Goal: Navigation & Orientation: Understand site structure

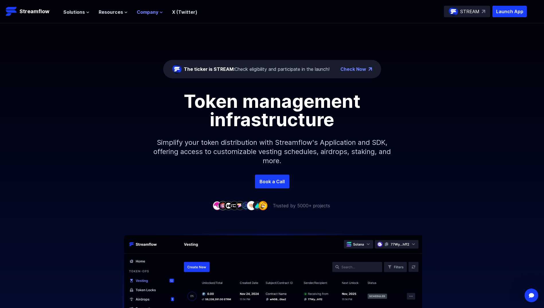
click at [153, 11] on span "Company" at bounding box center [148, 12] width 22 height 7
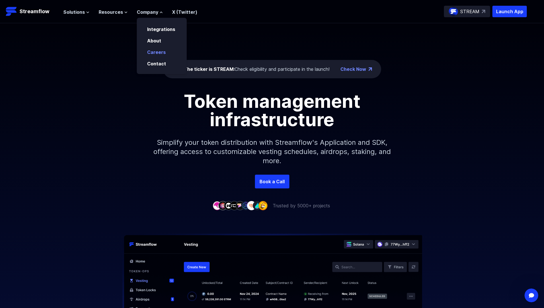
click at [161, 53] on link "Careers" at bounding box center [156, 52] width 19 height 6
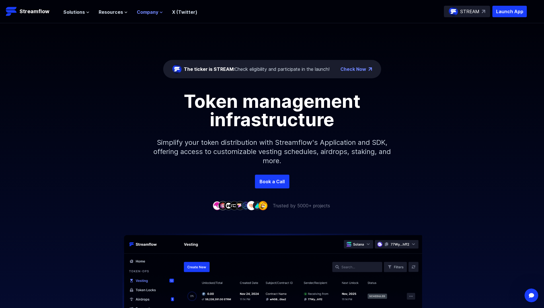
click at [152, 12] on span "Company" at bounding box center [148, 12] width 22 height 7
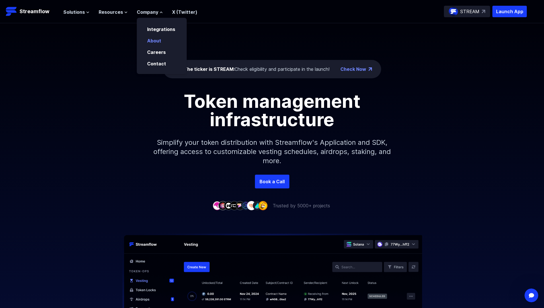
click at [156, 42] on link "About" at bounding box center [154, 41] width 14 height 6
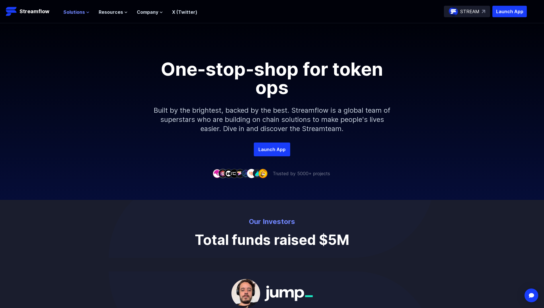
click at [71, 13] on span "Solutions" at bounding box center [74, 12] width 22 height 7
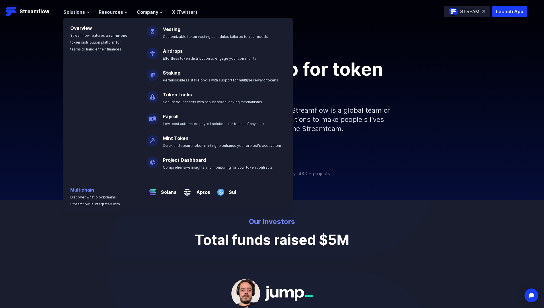
click at [81, 192] on link "Multichain" at bounding box center [82, 190] width 24 height 6
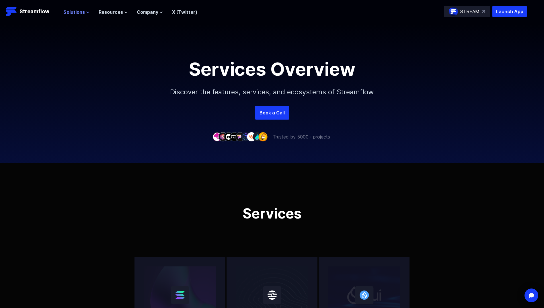
click at [72, 11] on span "Solutions" at bounding box center [74, 12] width 22 height 7
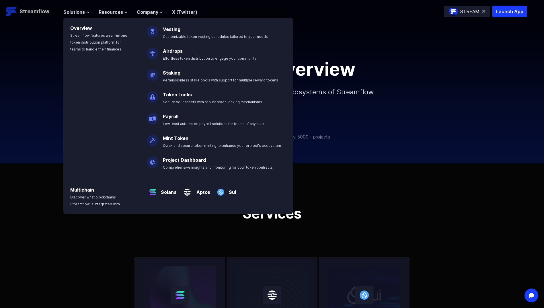
click at [25, 8] on p "Streamflow" at bounding box center [35, 11] width 30 height 8
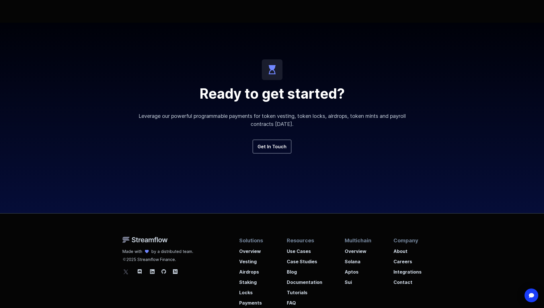
scroll to position [2013, 0]
